Goal: Information Seeking & Learning: Learn about a topic

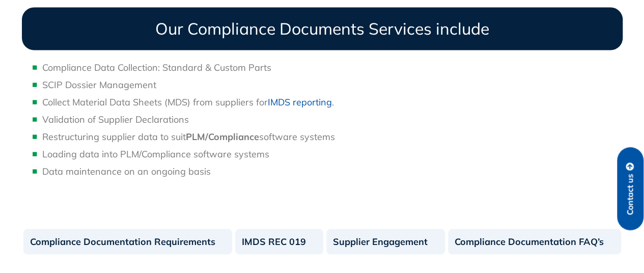
scroll to position [967, 0]
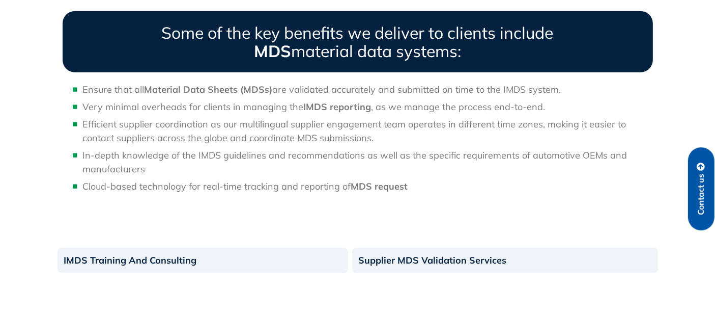
scroll to position [787, 0]
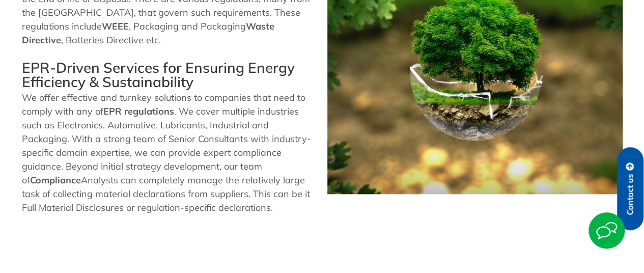
scroll to position [662, 0]
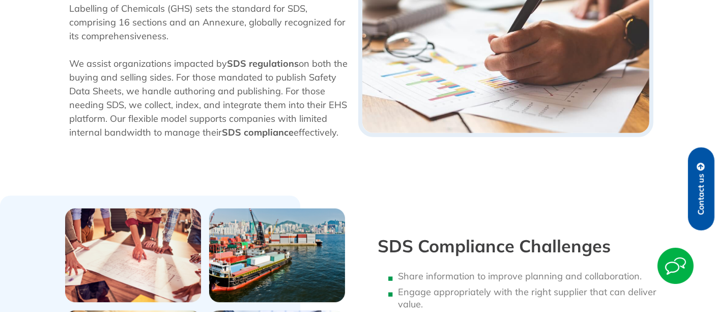
scroll to position [292, 0]
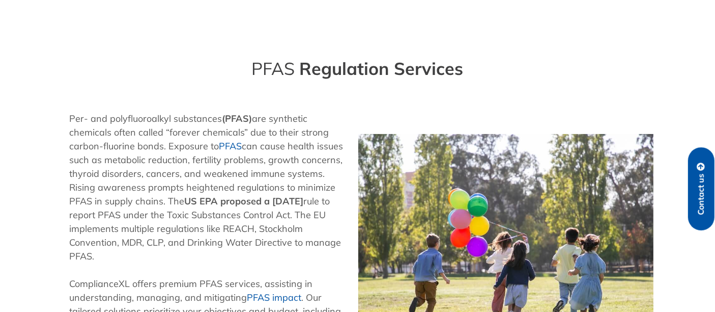
scroll to position [323, 0]
